Goal: Check status: Check status

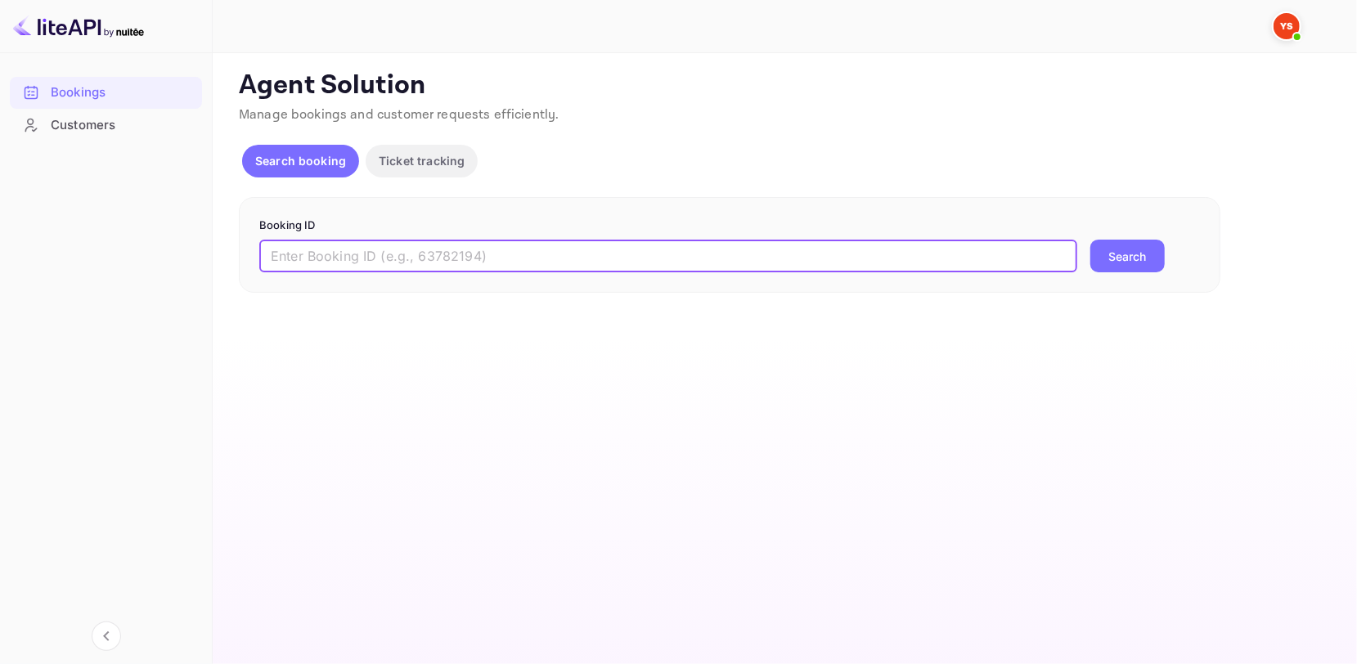
click at [599, 259] on input "text" at bounding box center [668, 256] width 818 height 33
type input "8225372"
click at [1166, 262] on div "8225372 ​ Search" at bounding box center [729, 256] width 941 height 33
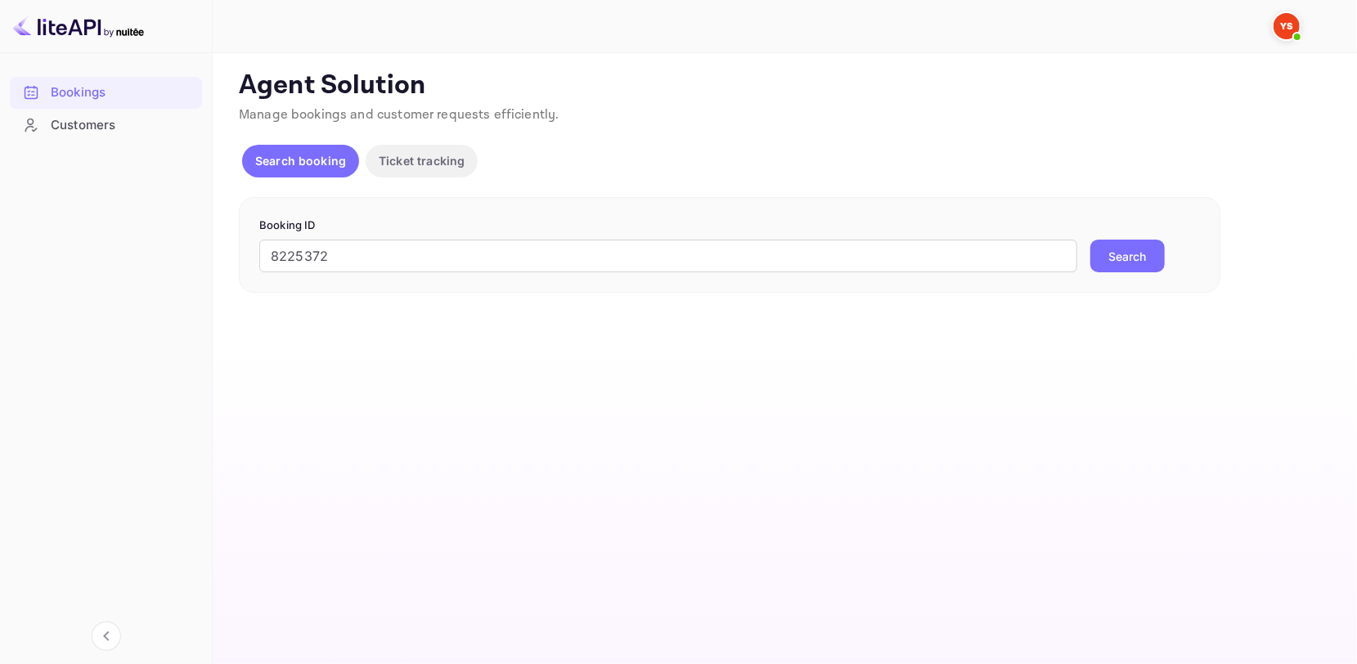
click at [1145, 258] on button "Search" at bounding box center [1127, 256] width 74 height 33
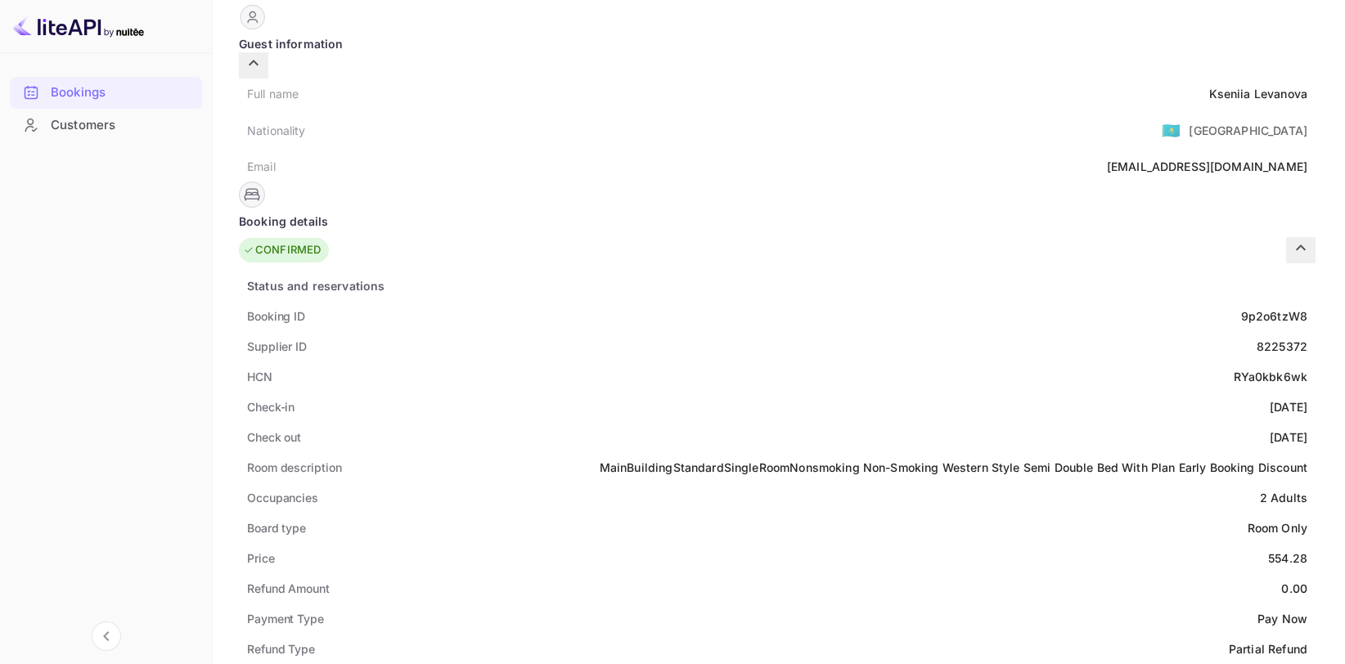
scroll to position [164, 0]
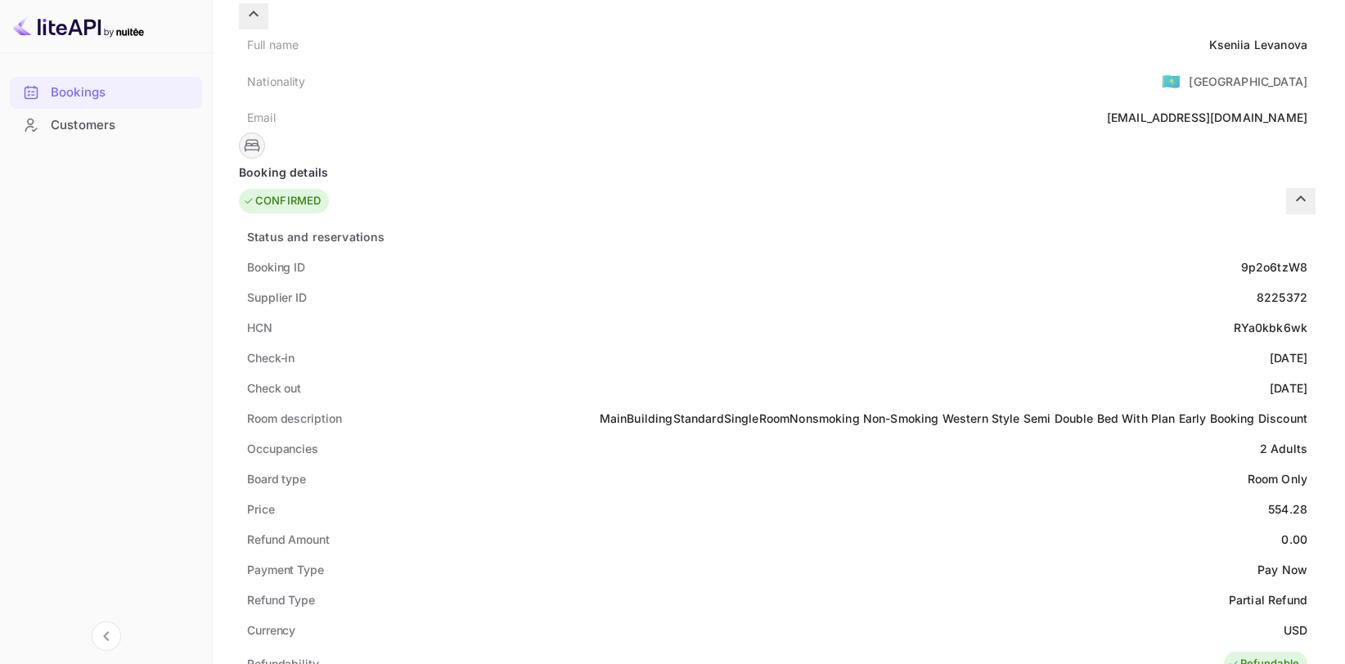
click at [1233, 319] on div "RYa0kbk6wk" at bounding box center [1270, 327] width 74 height 17
copy div "RYa0kbk6wk"
